Goal: Information Seeking & Learning: Learn about a topic

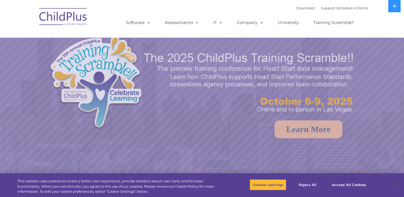
select select "MEDIUM"
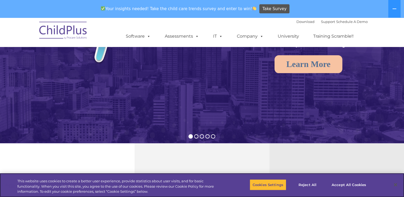
scroll to position [84, 0]
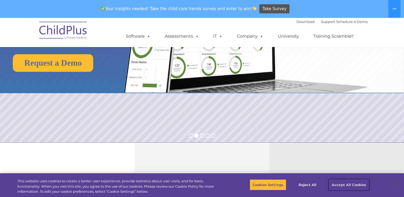
click at [348, 183] on button "Accept All Cookies" at bounding box center [349, 184] width 40 height 11
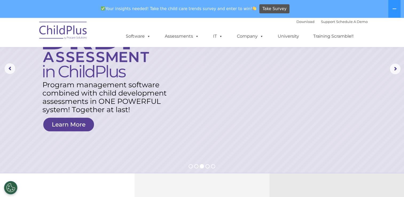
scroll to position [51, 0]
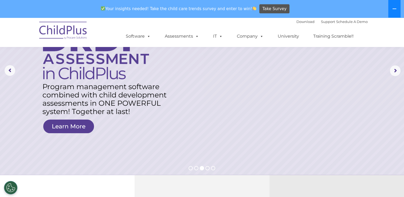
click at [395, 10] on icon at bounding box center [394, 9] width 4 height 4
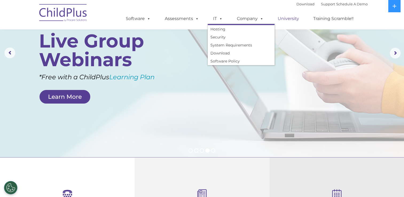
drag, startPoint x: 200, startPoint y: 29, endPoint x: 273, endPoint y: 17, distance: 74.1
click at [273, 17] on ul "Software ChildPlus: The original and most widely-used Head Start data managemen…" at bounding box center [241, 18] width 253 height 21
click at [273, 17] on link "University" at bounding box center [288, 18] width 32 height 11
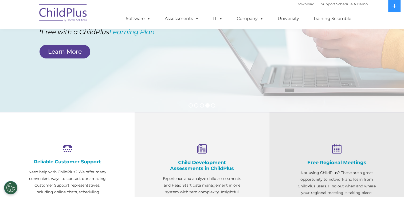
scroll to position [100, 0]
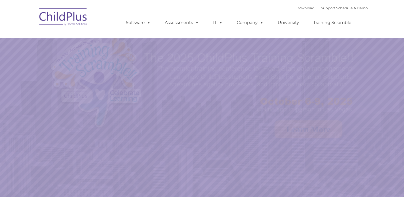
select select "MEDIUM"
